Goal: Information Seeking & Learning: Check status

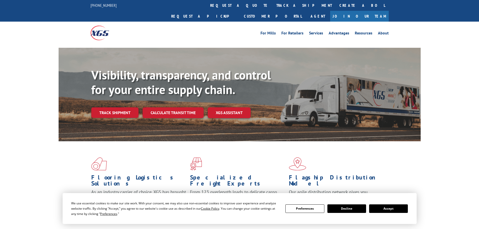
click at [125, 107] on link "Track shipment" at bounding box center [114, 112] width 47 height 11
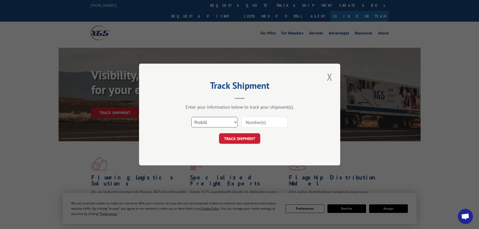
click at [215, 122] on select "Select category... Probill BOL PO" at bounding box center [215, 122] width 46 height 11
select select "po"
click at [192, 117] on select "Select category... Probill BOL PO" at bounding box center [215, 122] width 46 height 11
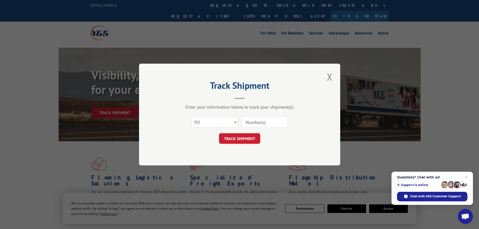
click at [251, 121] on input at bounding box center [265, 122] width 46 height 11
paste input "47522292"
type input "47522292"
click at [252, 137] on button "TRACK SHIPMENT" at bounding box center [239, 138] width 41 height 11
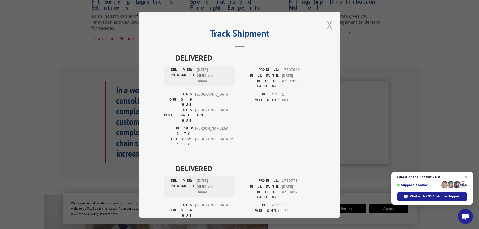
click at [327, 22] on button "Close modal" at bounding box center [330, 25] width 9 height 14
